Goal: Task Accomplishment & Management: Use online tool/utility

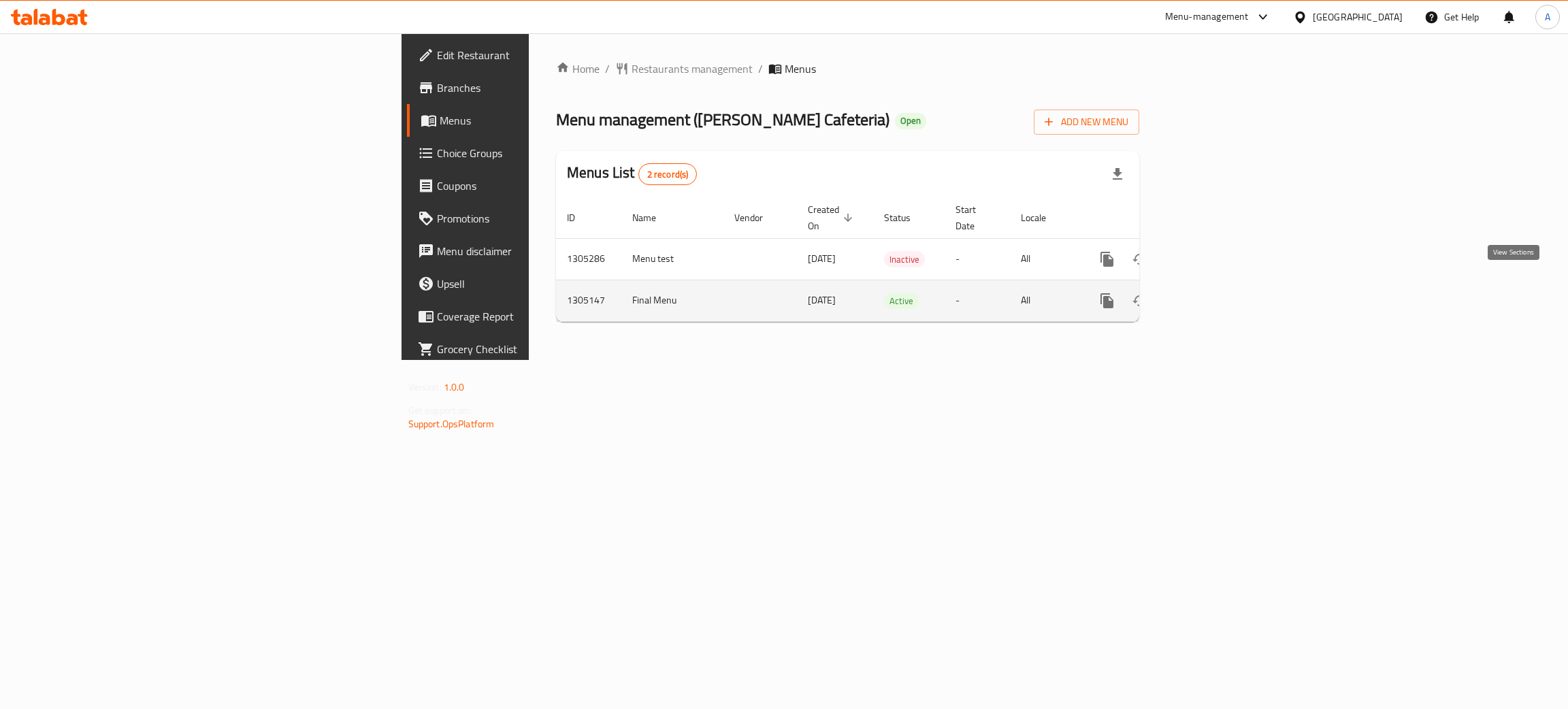
click at [1213, 293] on icon "enhanced table" at bounding box center [1205, 300] width 16 height 16
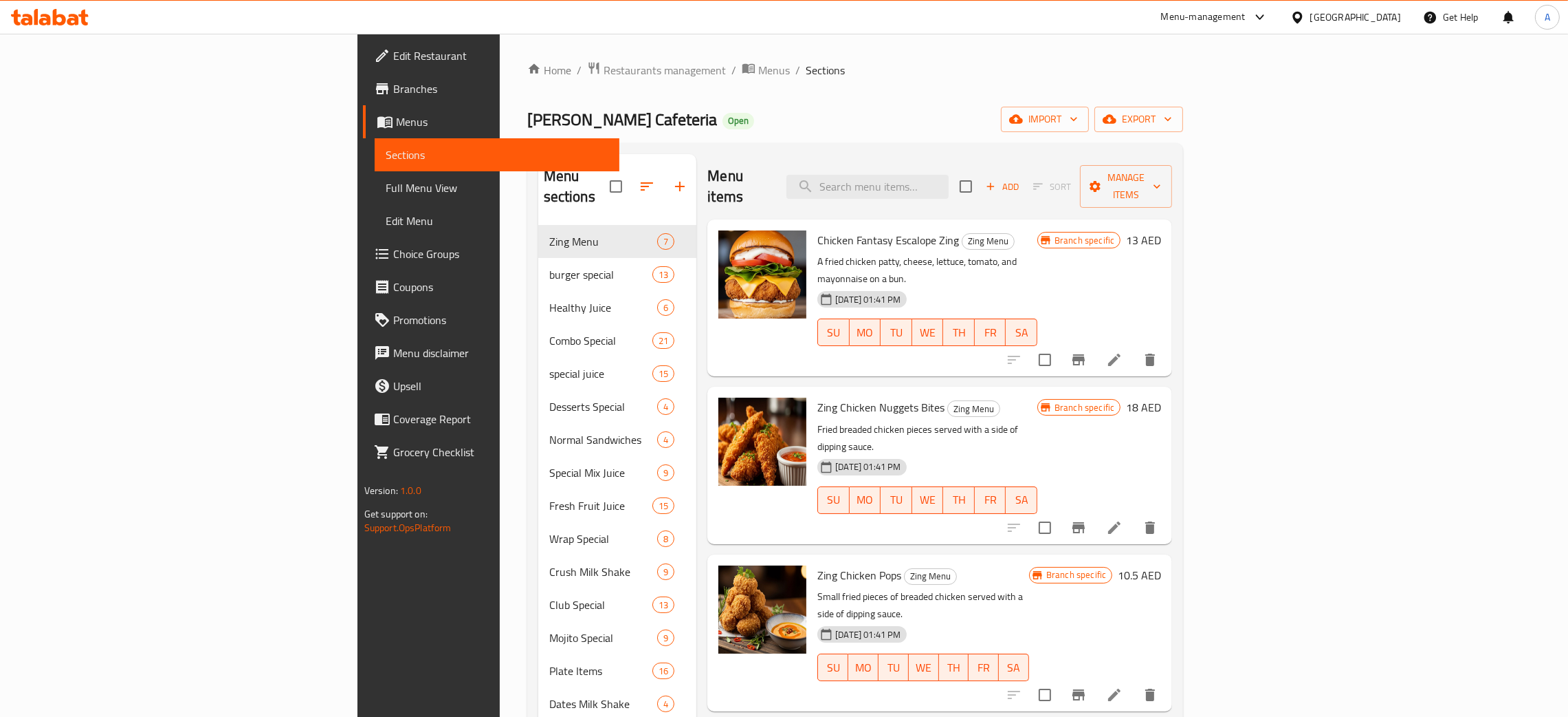
click at [386, 180] on span "Full Menu View" at bounding box center [497, 187] width 223 height 16
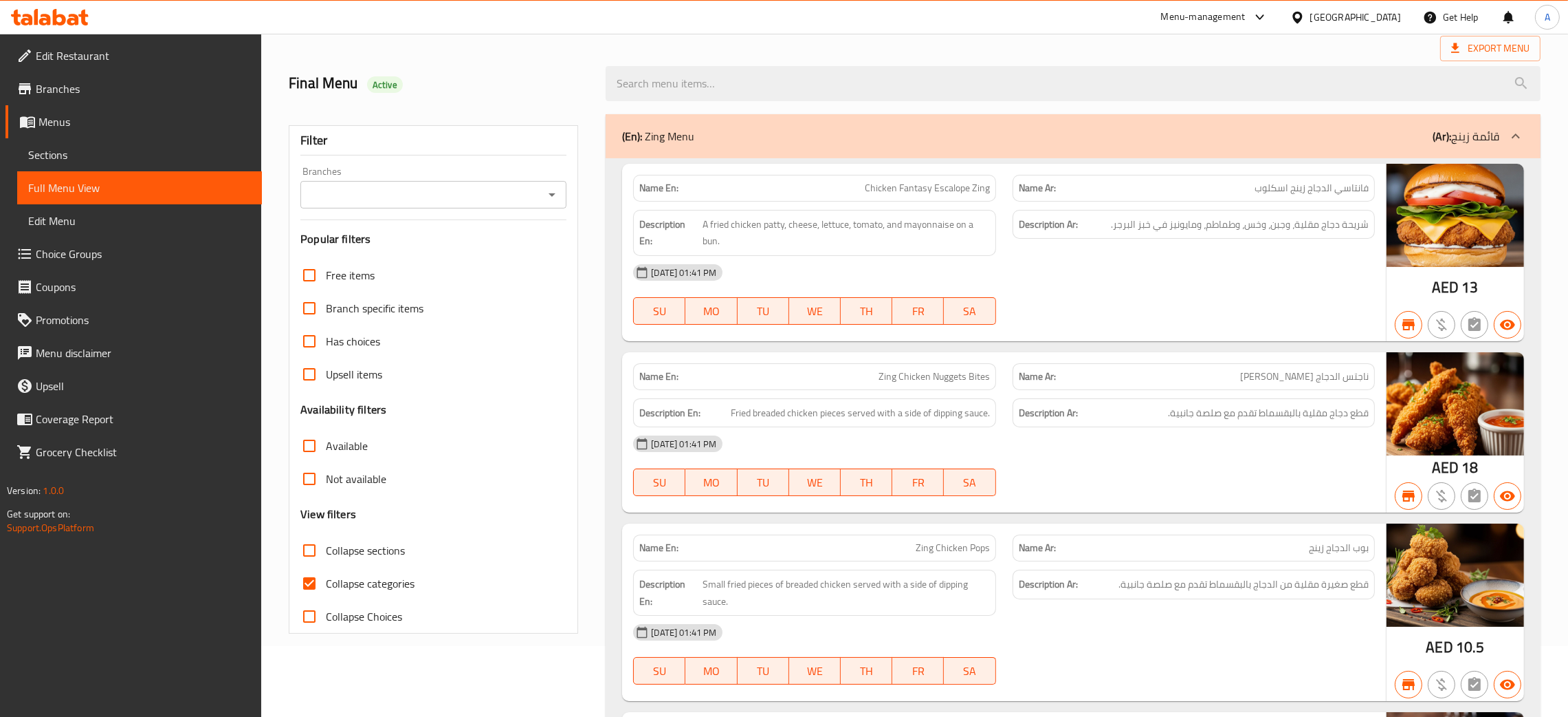
scroll to position [207, 0]
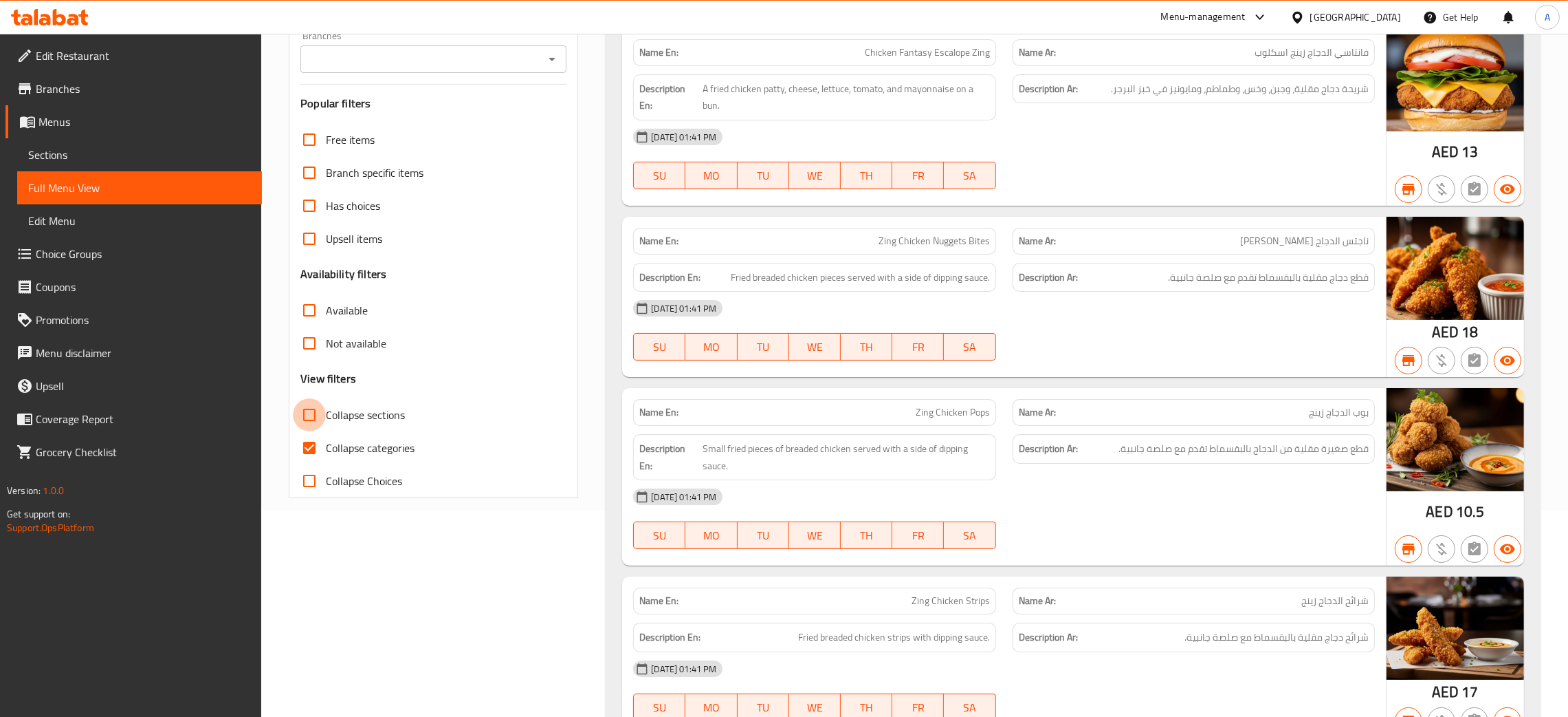
click at [313, 412] on input "Collapse sections" at bounding box center [309, 415] width 33 height 33
checkbox input "true"
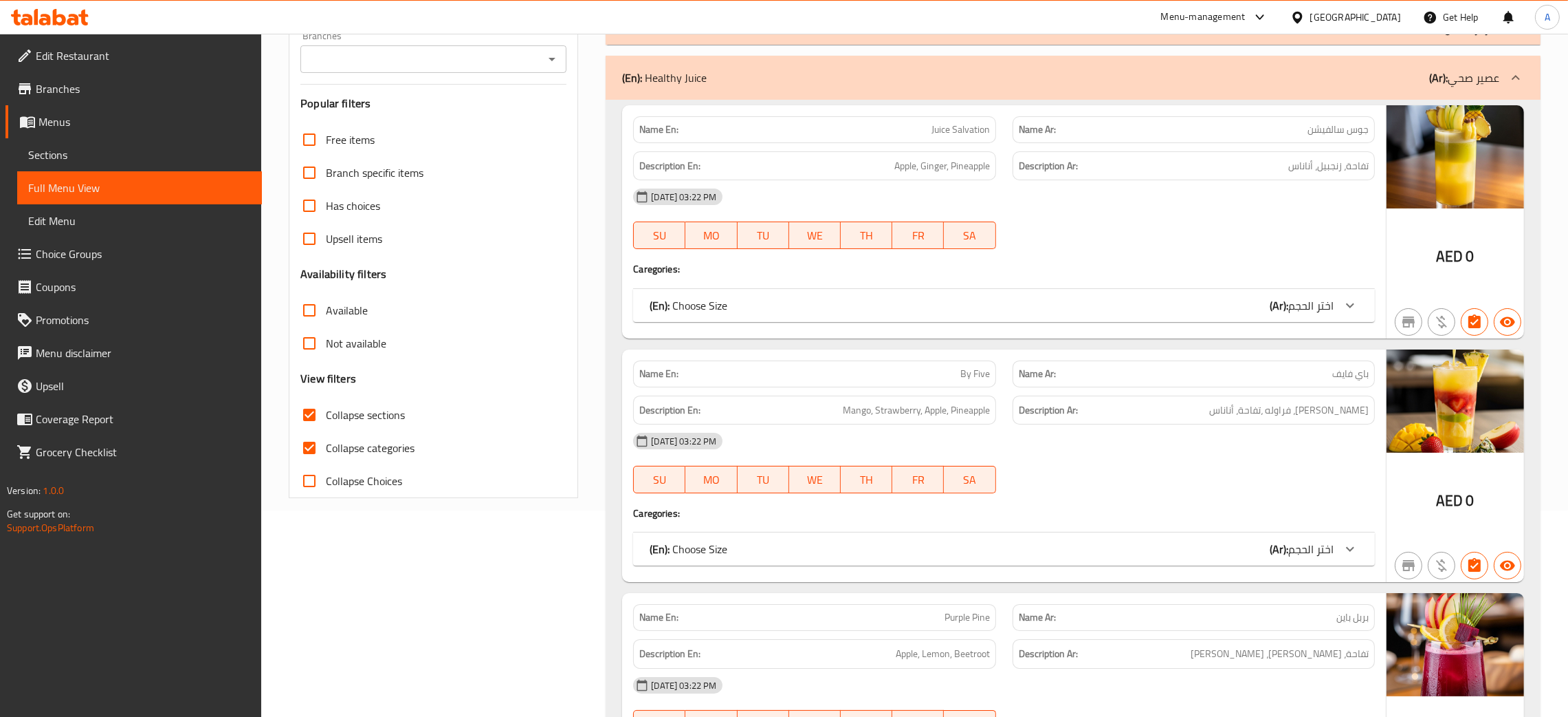
click at [920, 309] on div "(En): Choose Size (Ar): اختر الحجم" at bounding box center [992, 305] width 684 height 16
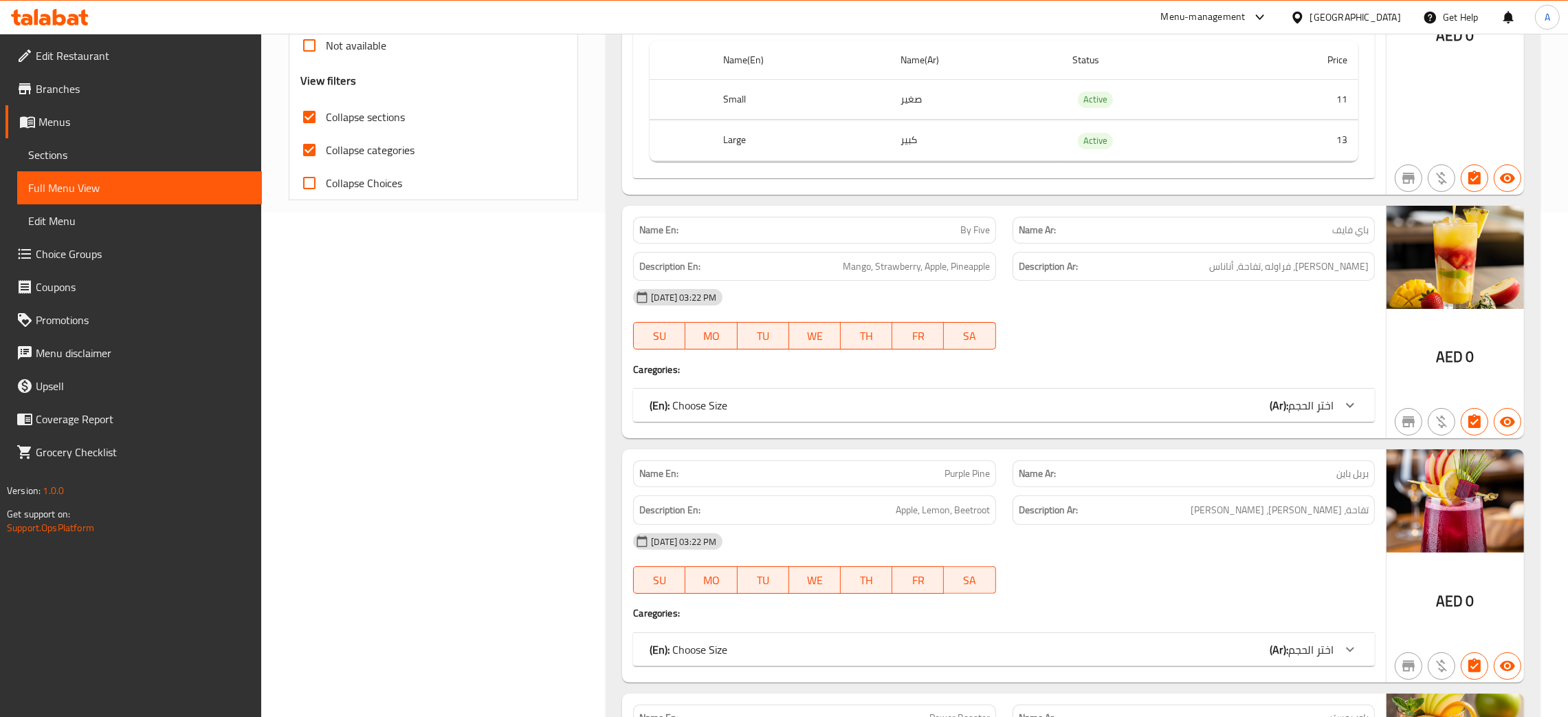
scroll to position [722, 0]
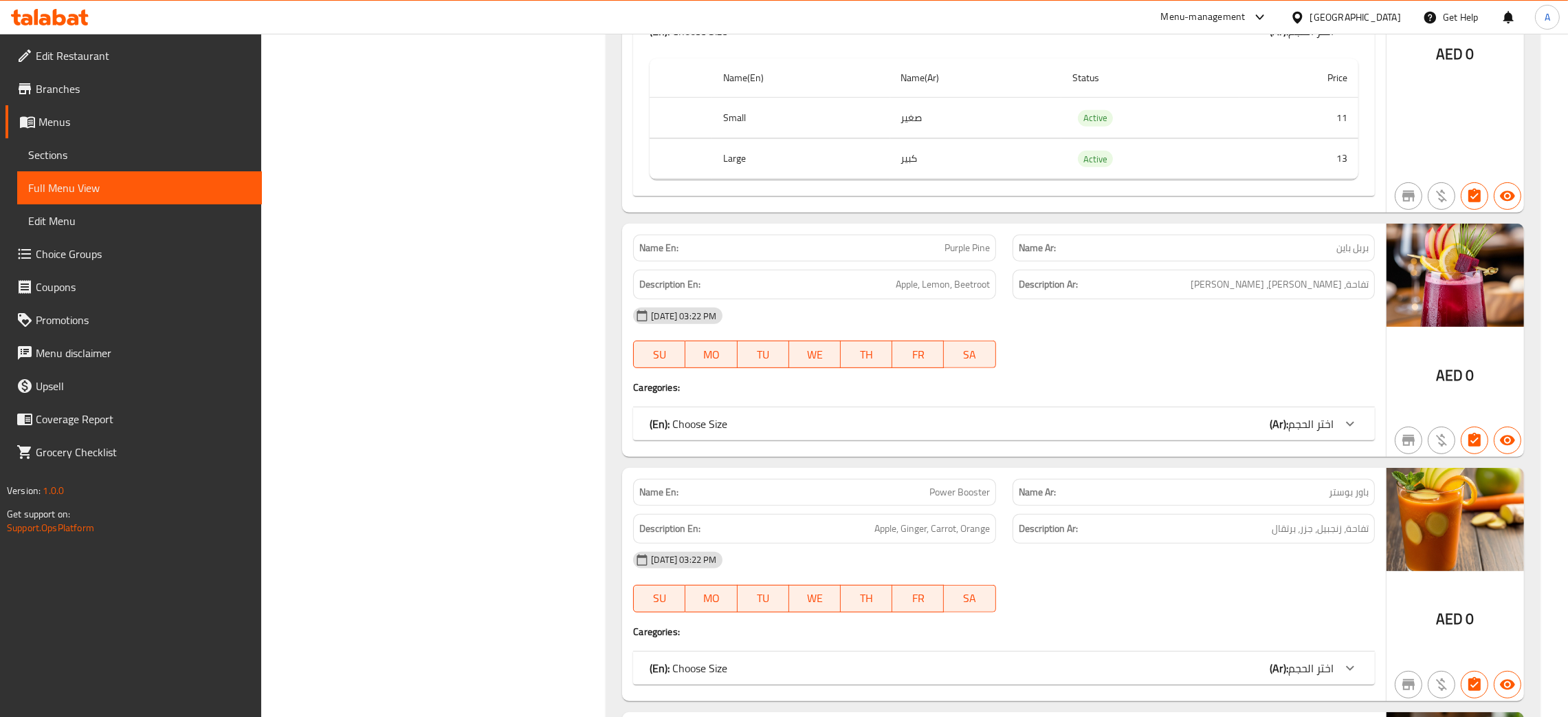
scroll to position [1134, 0]
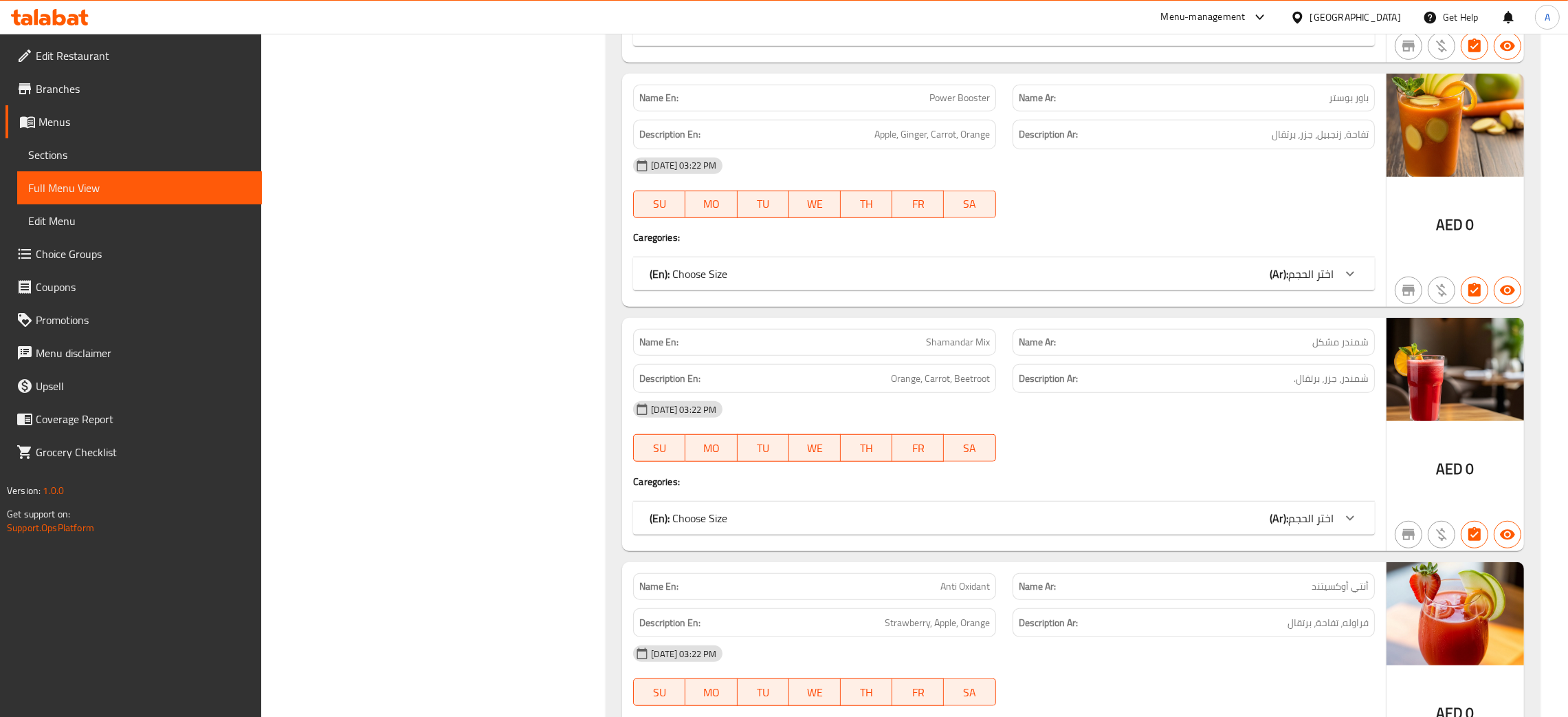
scroll to position [1445, 0]
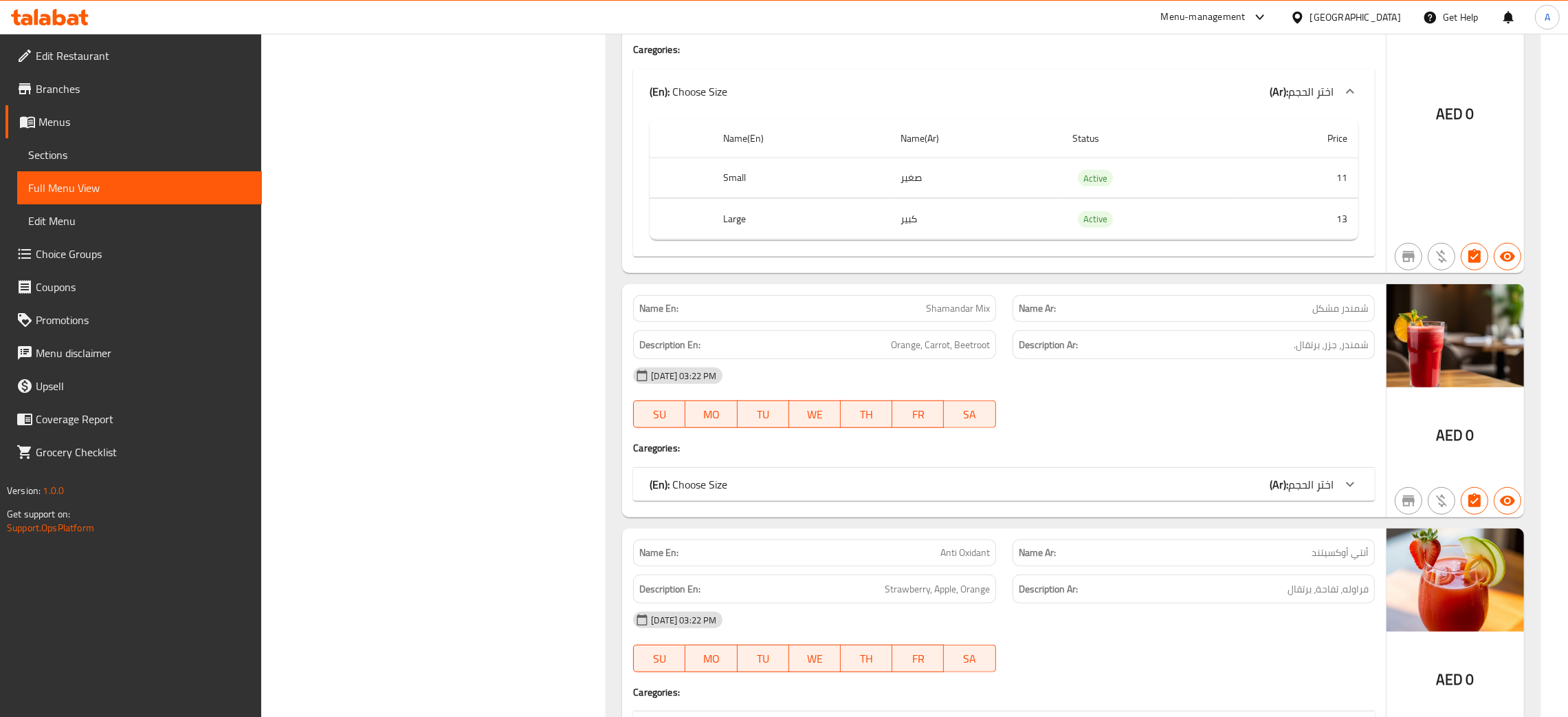
scroll to position [1754, 0]
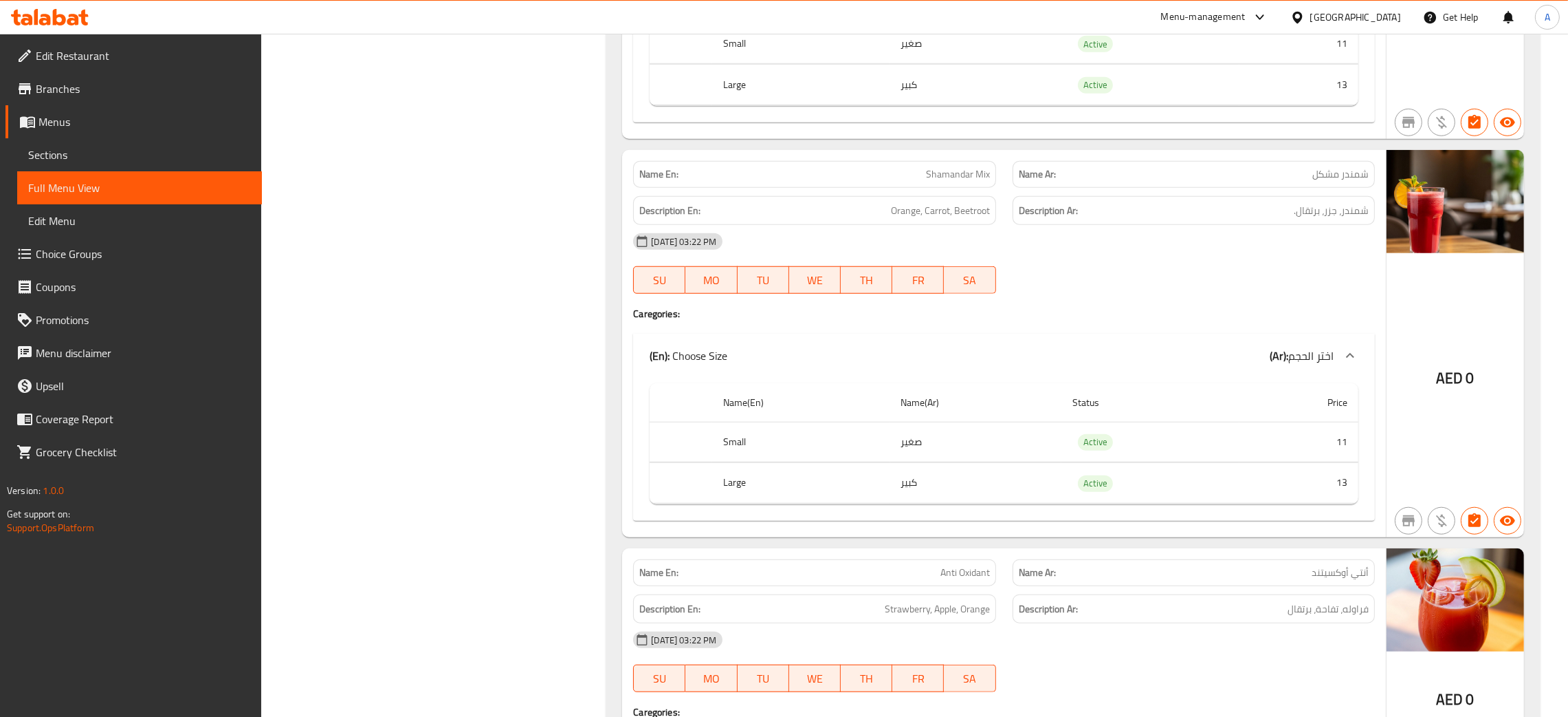
scroll to position [2063, 0]
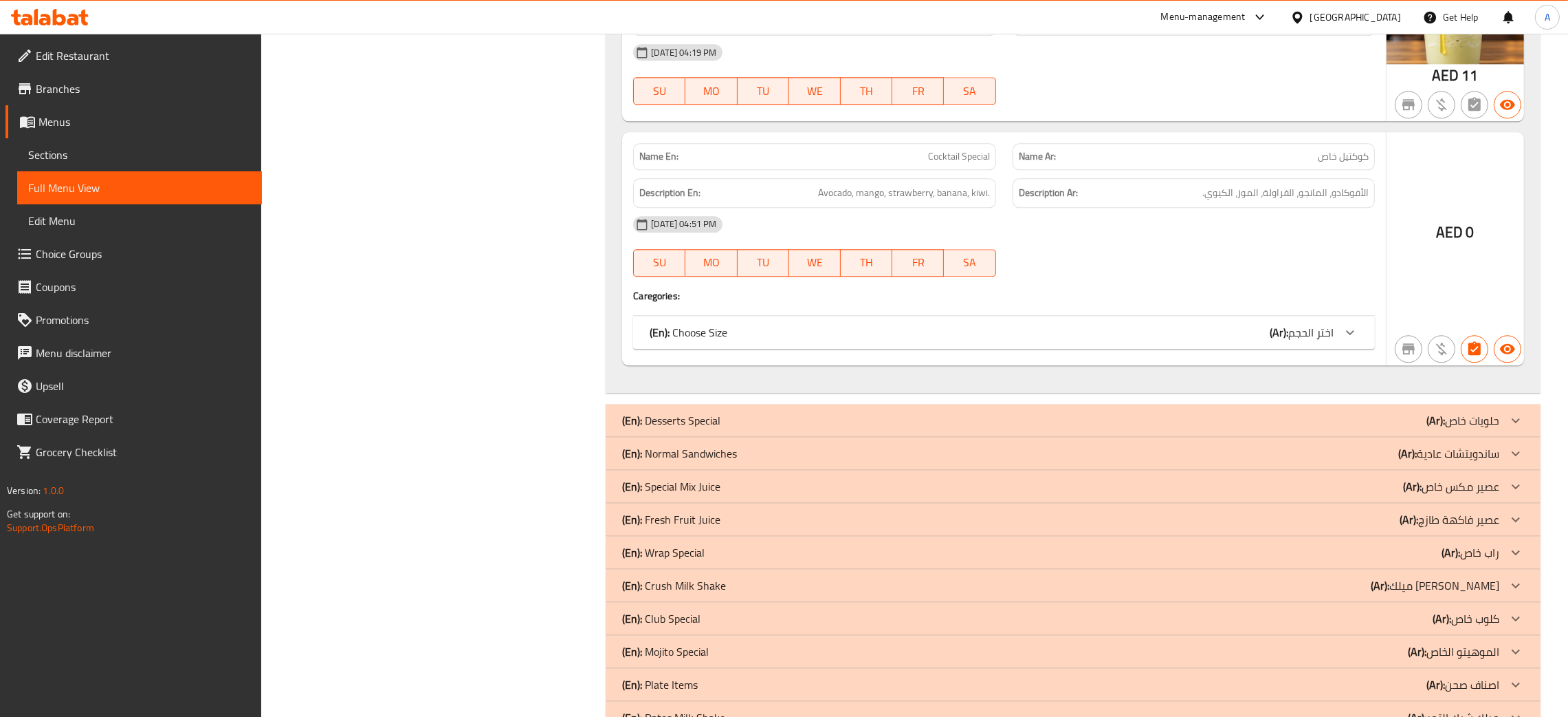
scroll to position [5002, 0]
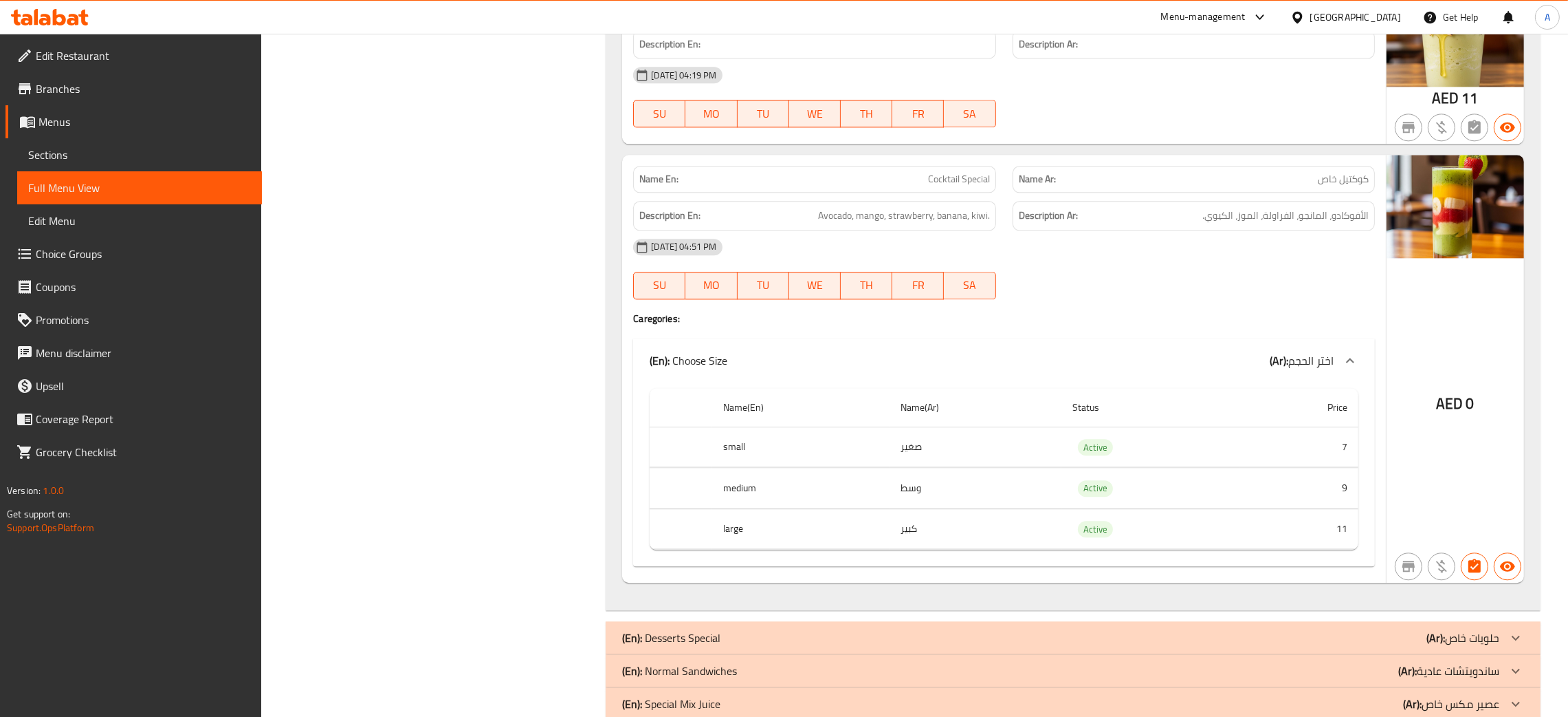
scroll to position [5105, 0]
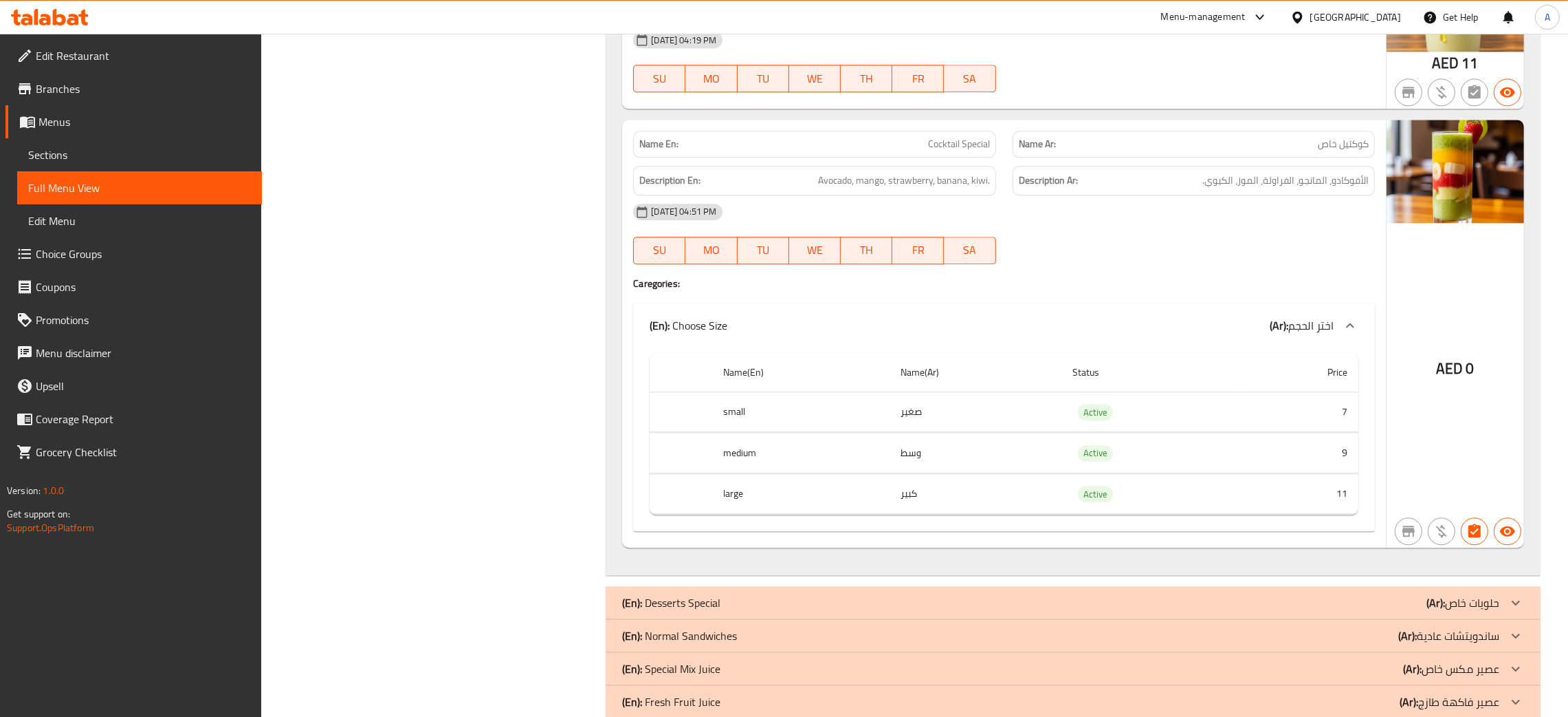
click at [1359, 20] on div "[GEOGRAPHIC_DATA]" at bounding box center [1356, 17] width 90 height 15
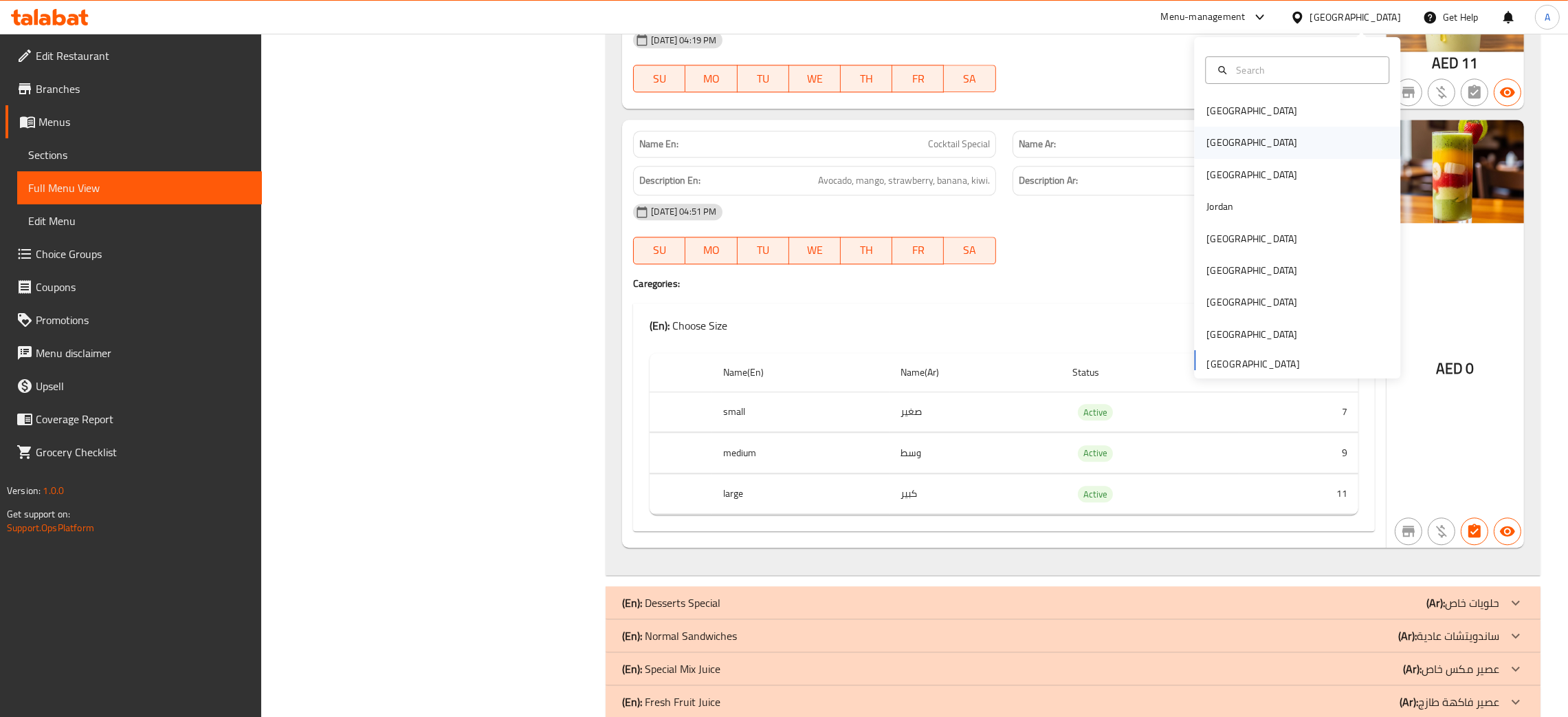
click at [1234, 131] on div "[GEOGRAPHIC_DATA]" at bounding box center [1298, 142] width 206 height 32
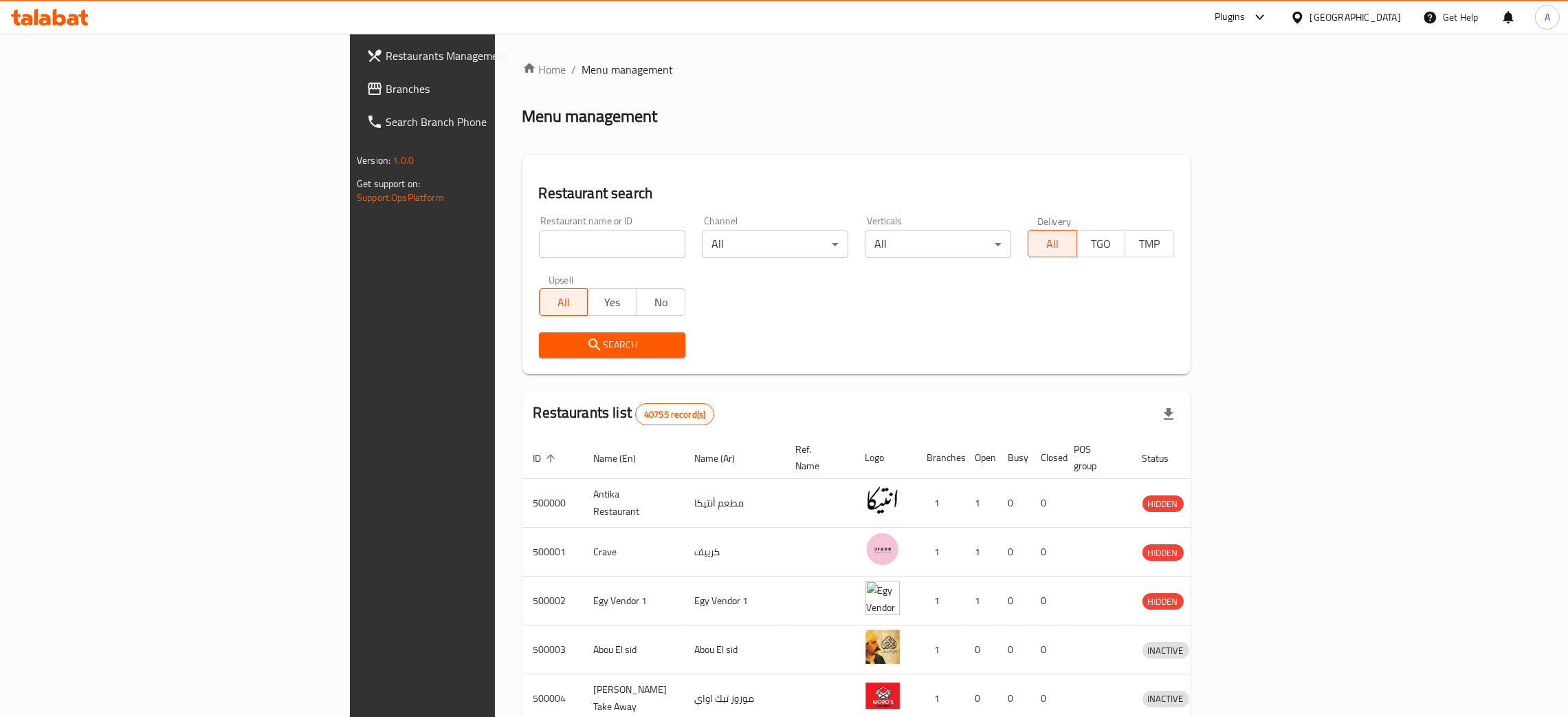
click at [539, 247] on input "search" at bounding box center [613, 244] width 147 height 27
paste input "Food and Mood"
type input "Food and Mood"
click button "Search" at bounding box center [613, 345] width 147 height 26
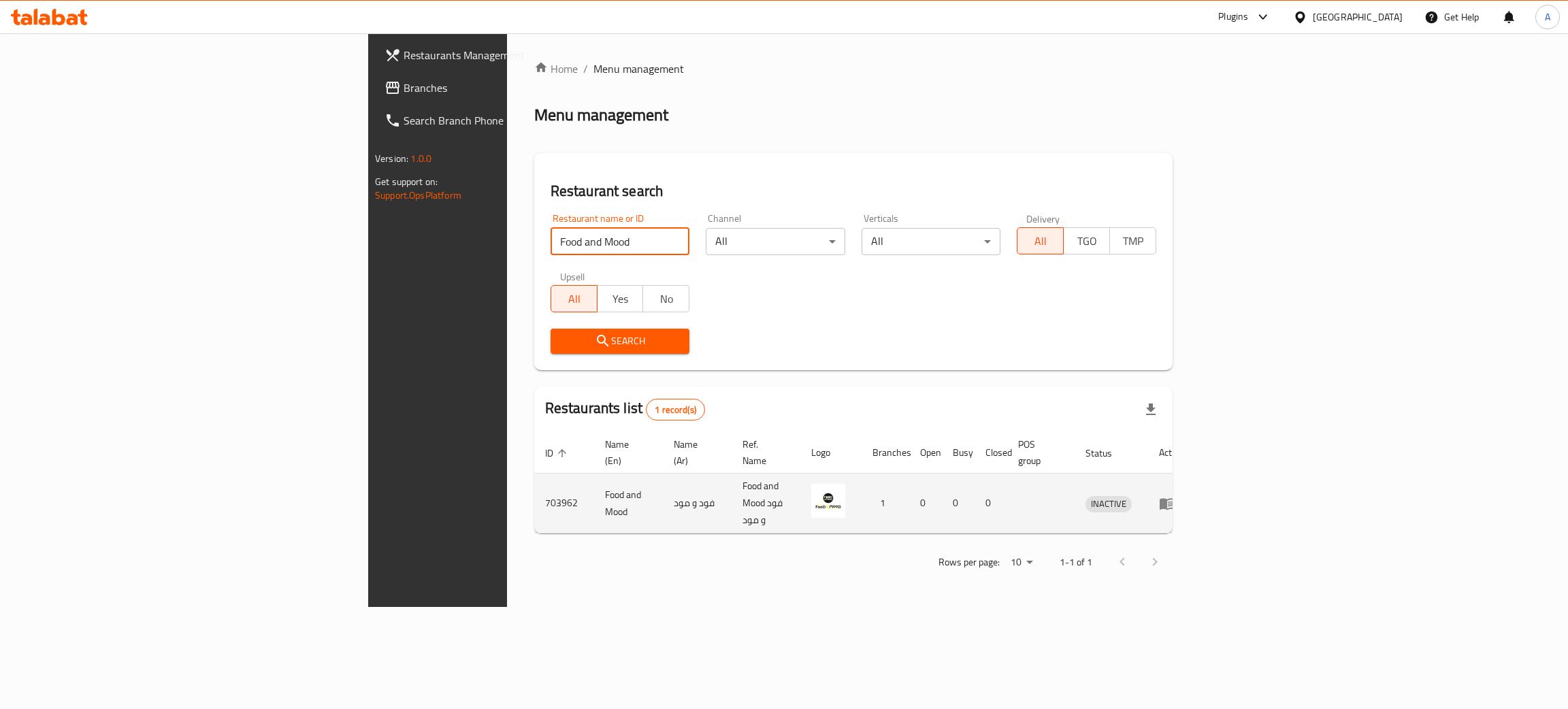
click at [1175, 495] on icon "enhanced table" at bounding box center [1167, 503] width 16 height 16
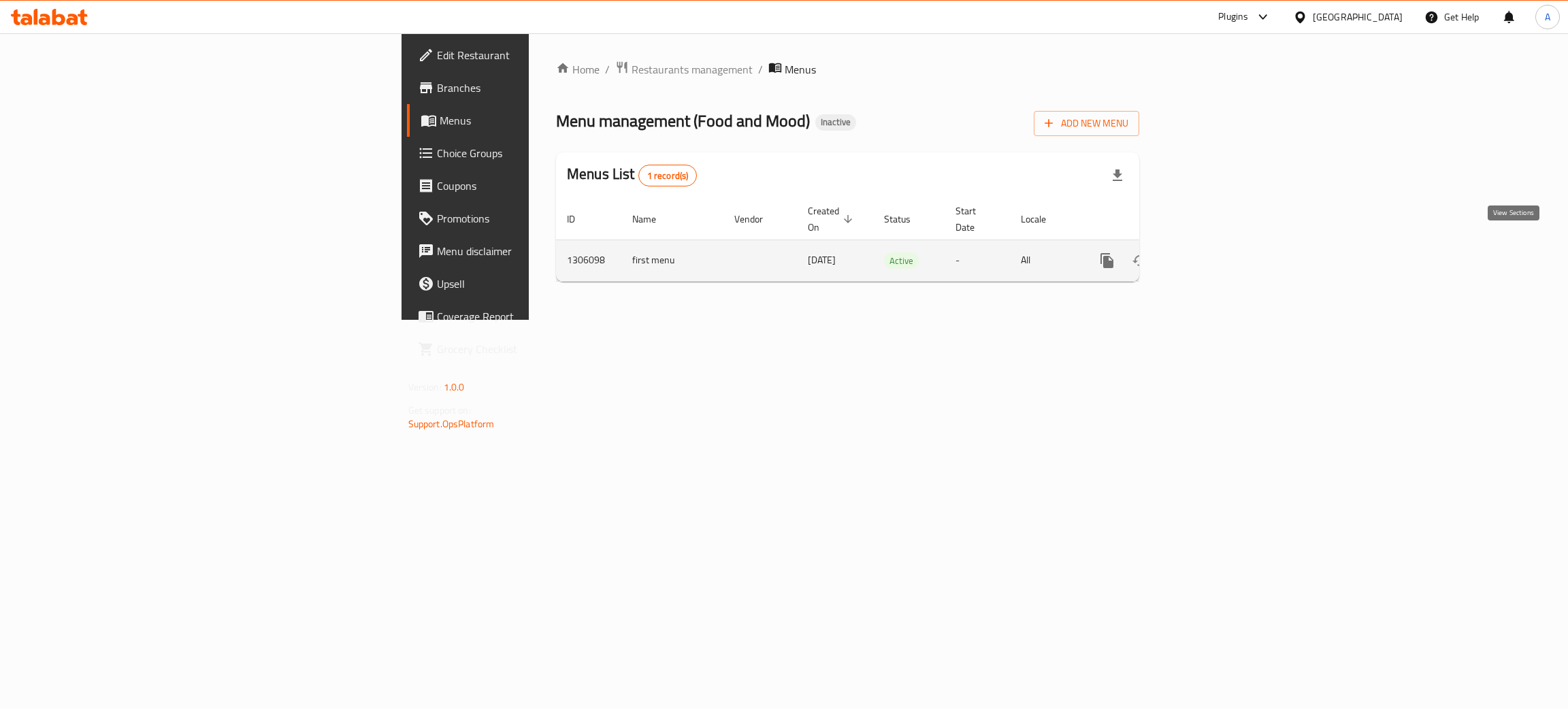
click at [1213, 252] on icon "enhanced table" at bounding box center [1205, 260] width 16 height 16
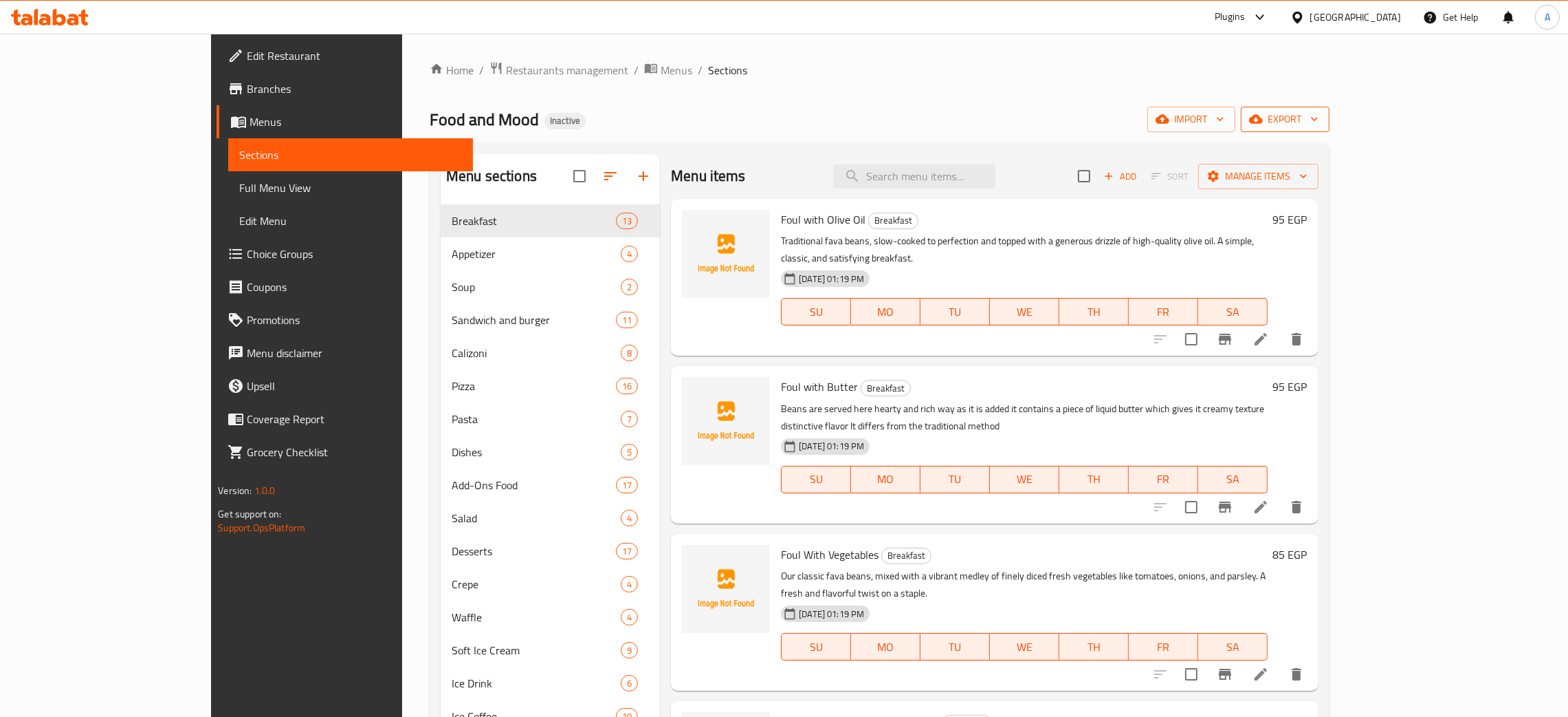
click at [1330, 115] on button "export" at bounding box center [1286, 120] width 89 height 26
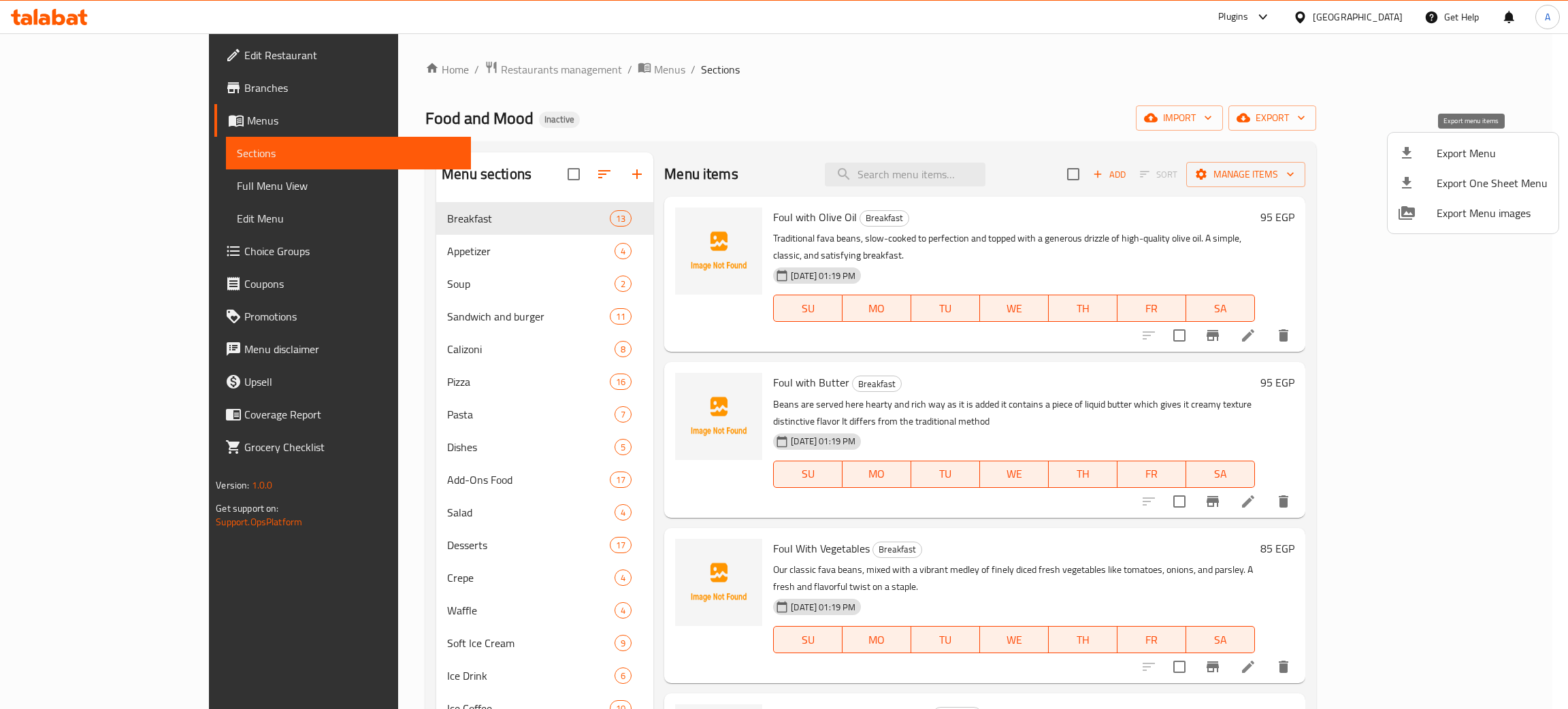
click at [1472, 150] on span "Export Menu" at bounding box center [1491, 153] width 111 height 16
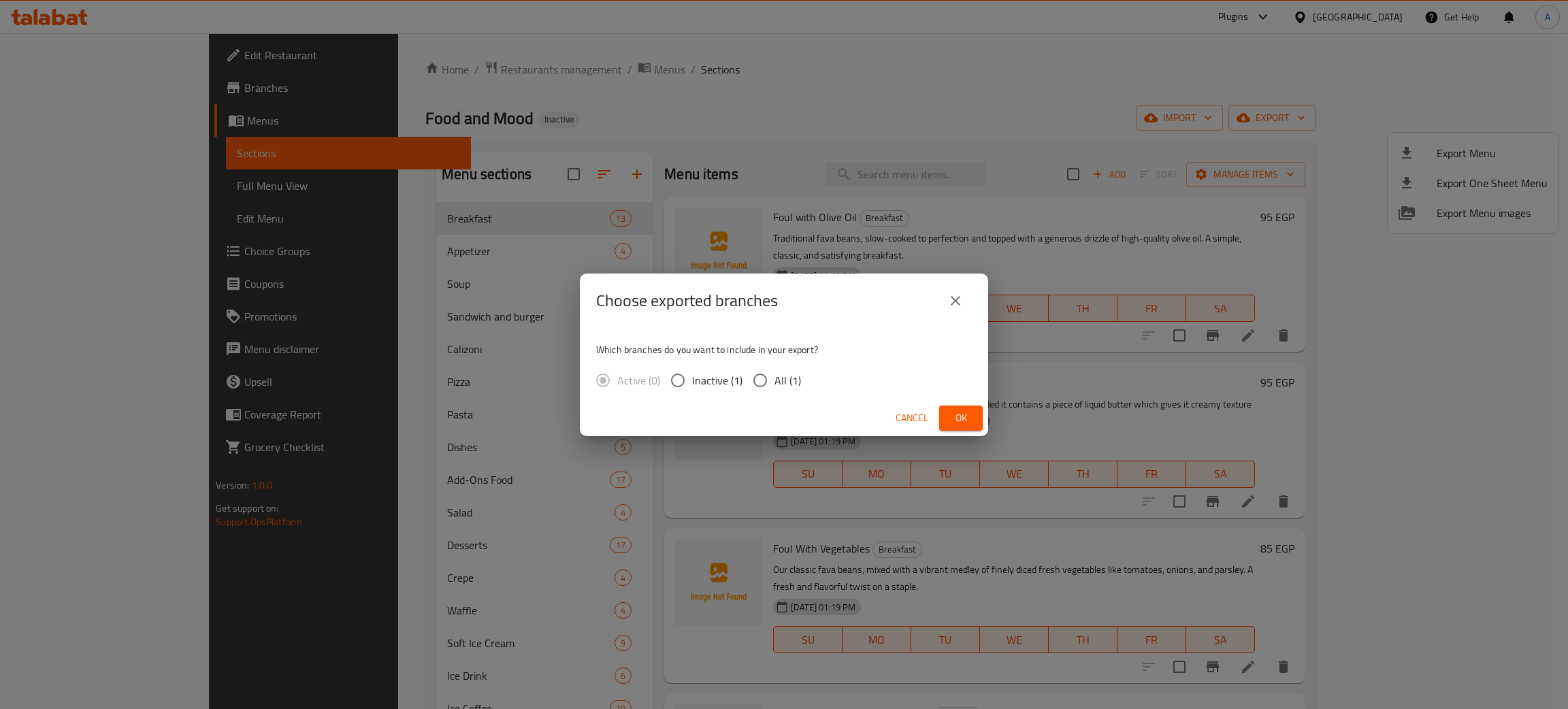
click at [762, 384] on input "All (1)" at bounding box center [760, 381] width 29 height 29
radio input "true"
click at [950, 418] on span "Ok" at bounding box center [961, 418] width 22 height 17
